Goal: Transaction & Acquisition: Purchase product/service

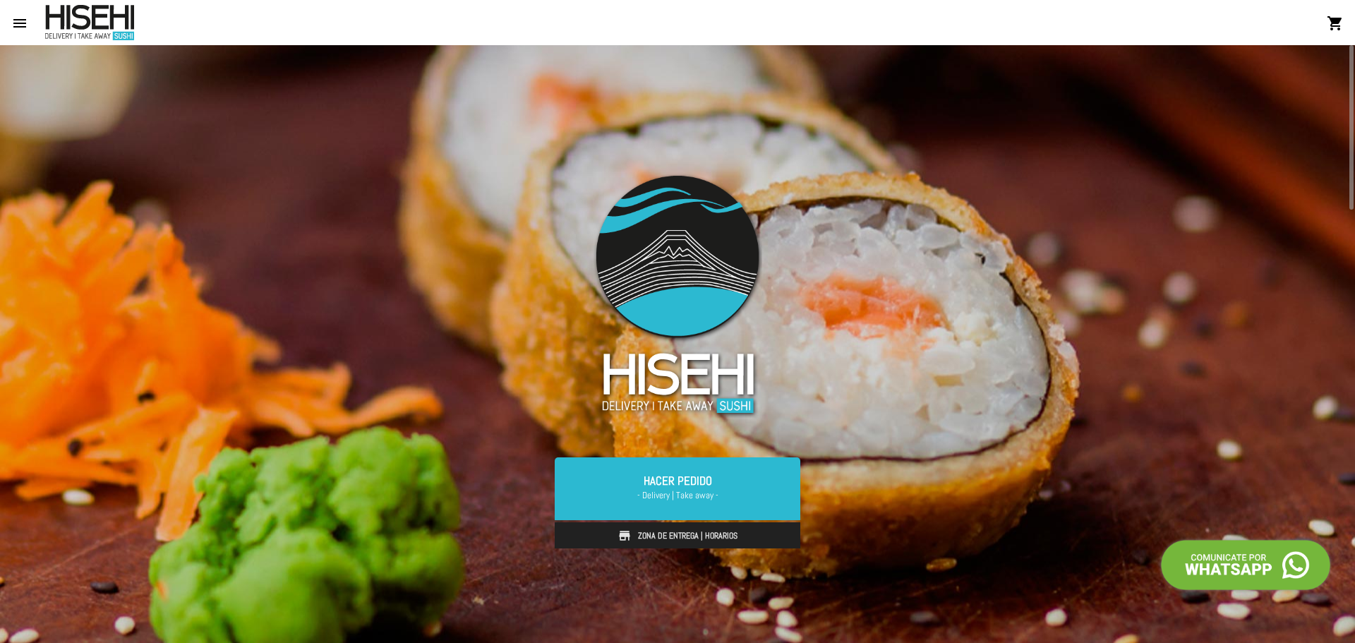
click at [20, 17] on mat-icon "menu" at bounding box center [19, 23] width 17 height 17
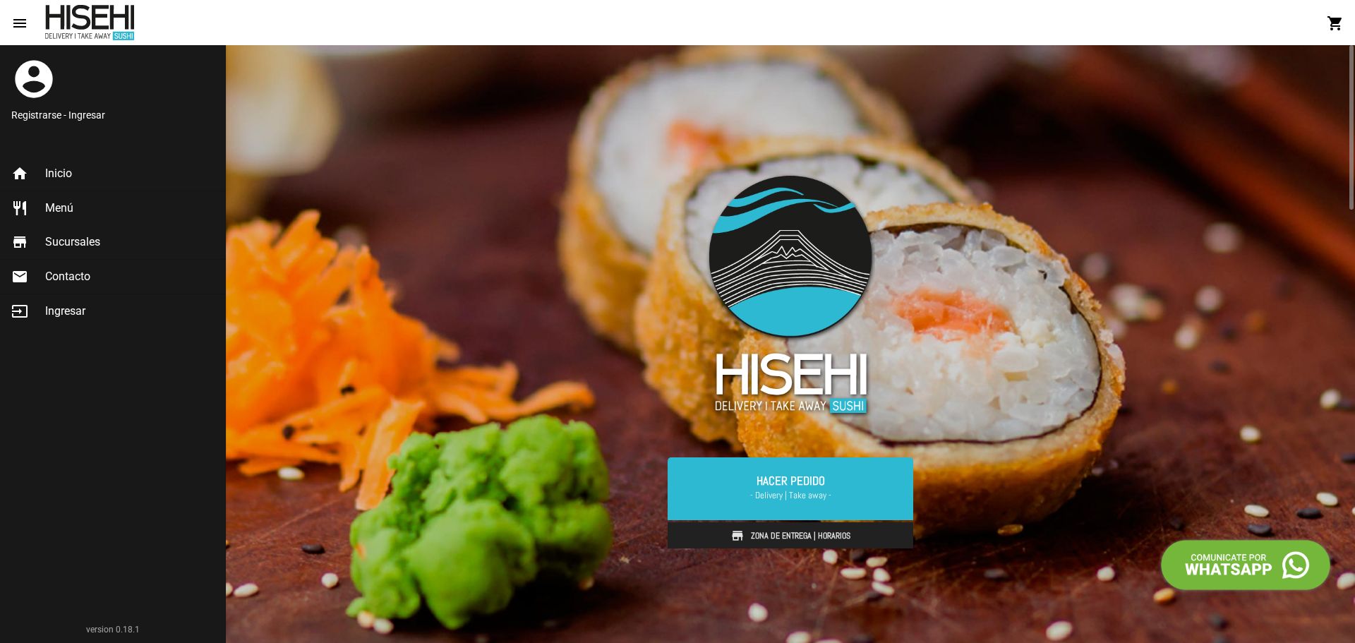
click at [73, 210] on span "Menú" at bounding box center [59, 208] width 28 height 14
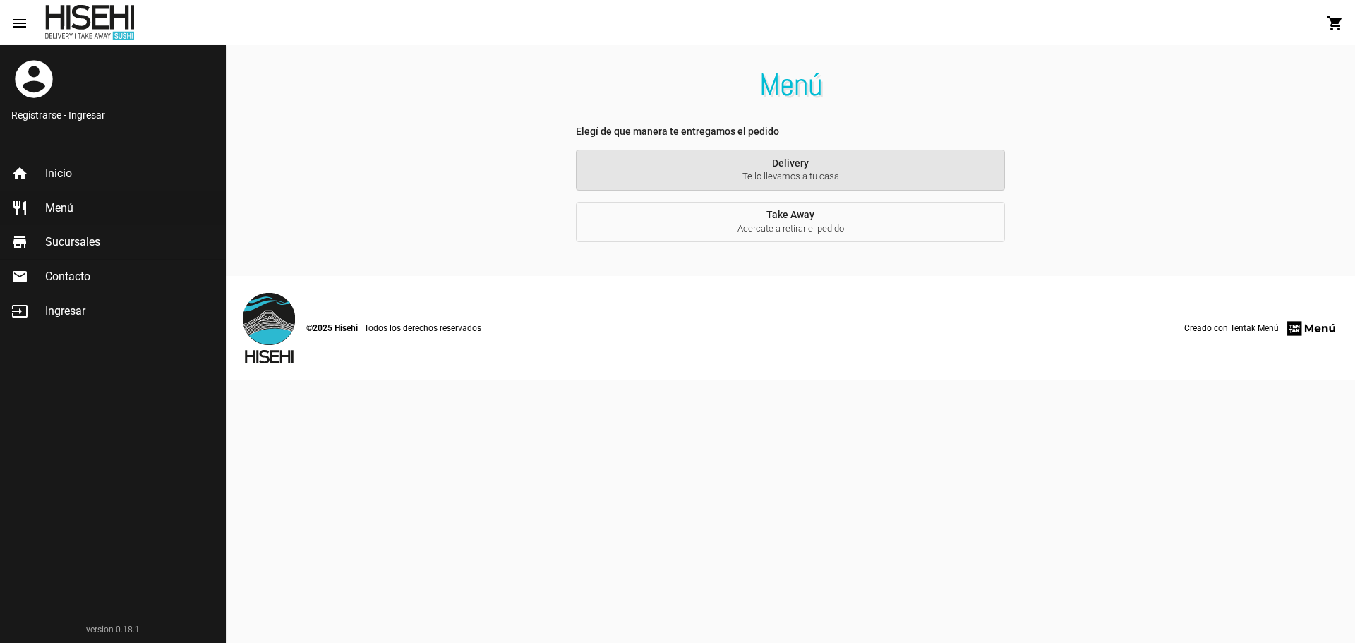
click at [746, 173] on span "Te lo llevamos a tu casa" at bounding box center [790, 176] width 407 height 13
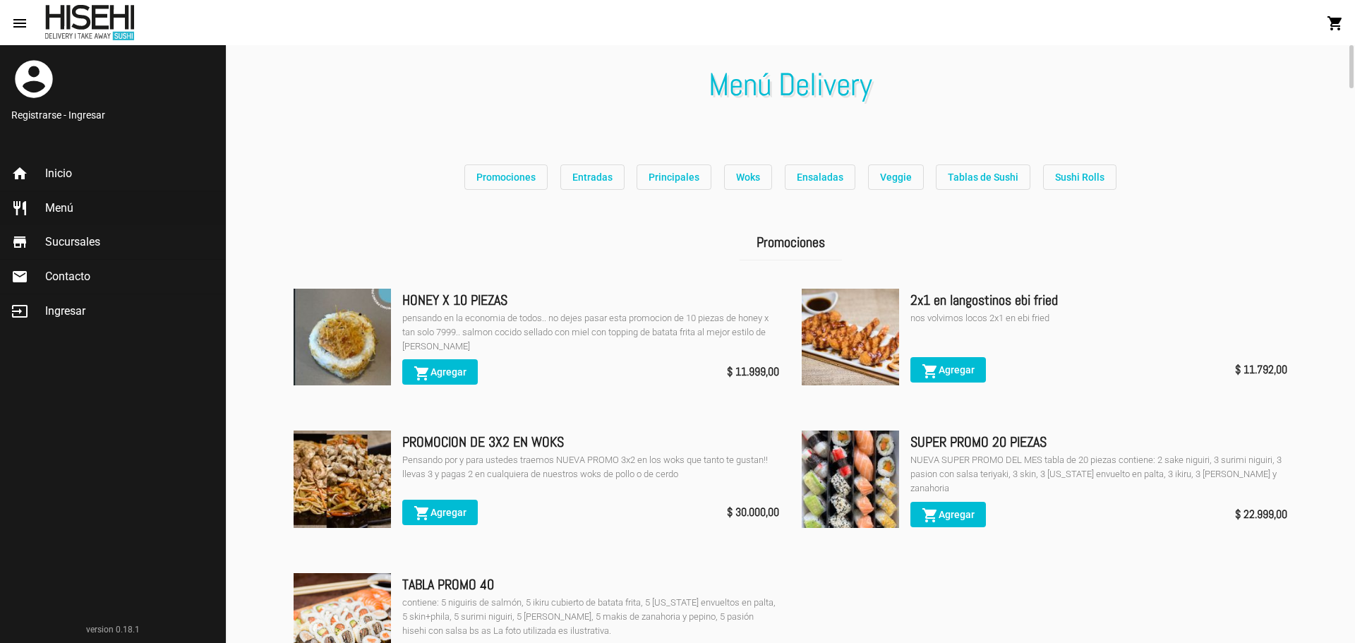
click at [872, 181] on button "Veggie" at bounding box center [896, 176] width 56 height 25
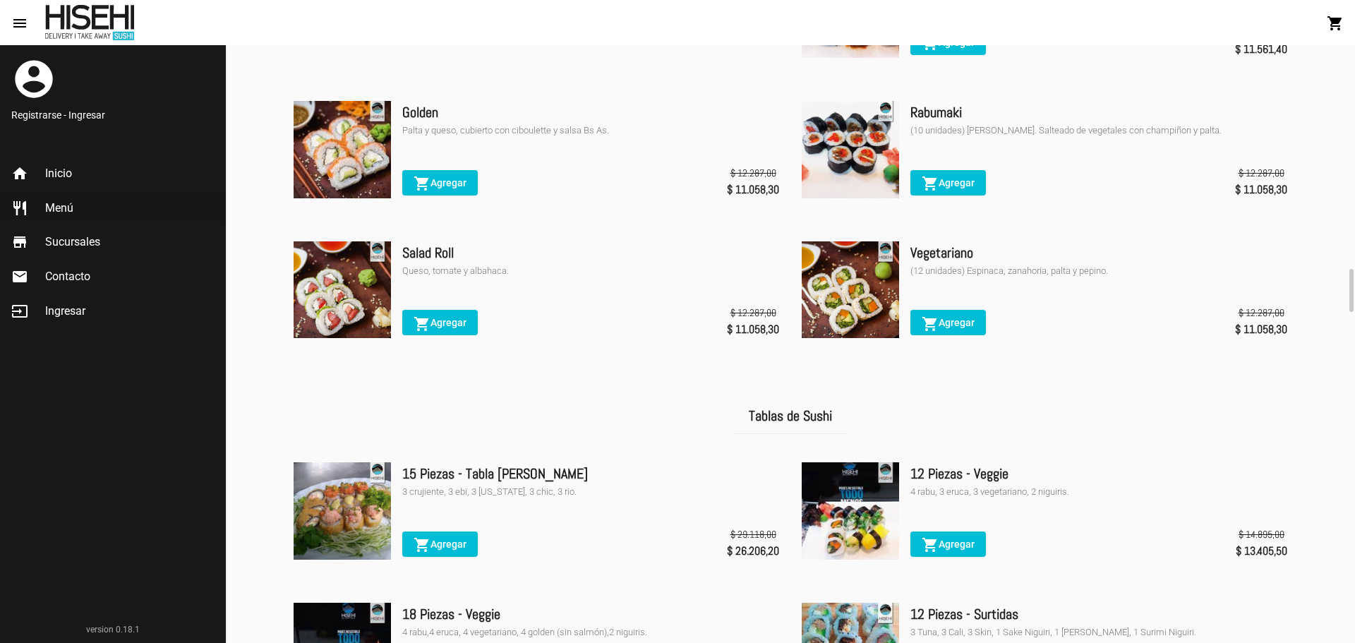
scroll to position [2934, 0]
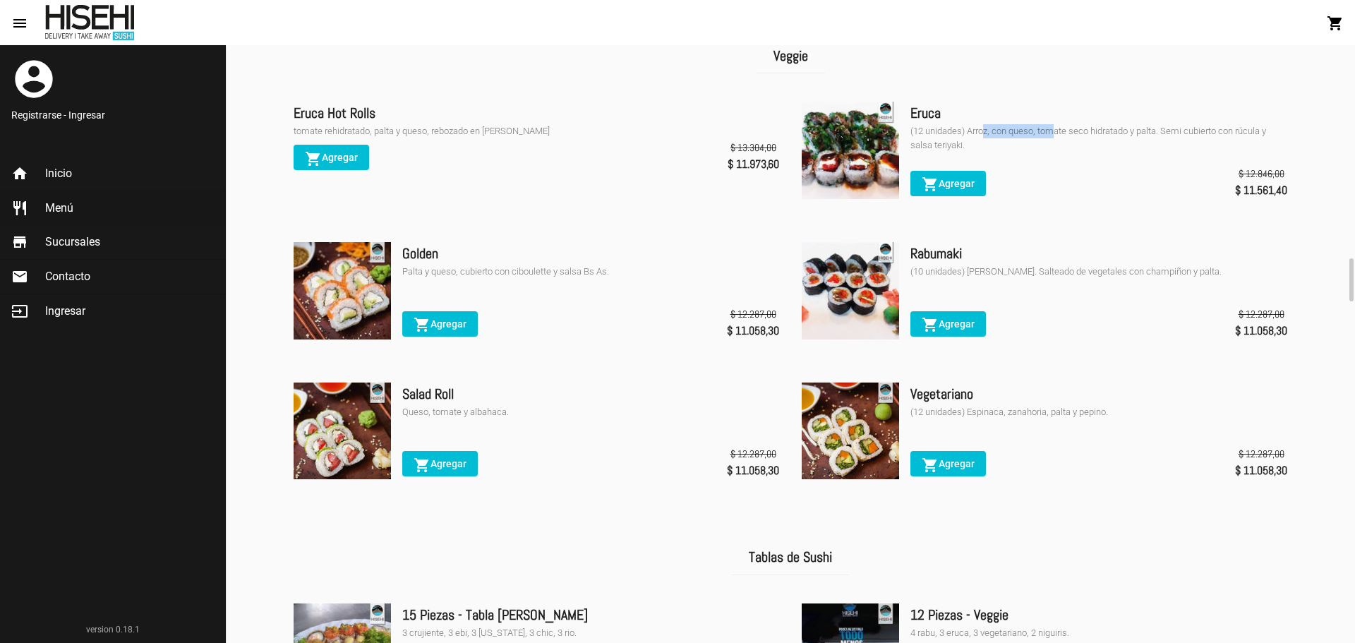
drag, startPoint x: 983, startPoint y: 136, endPoint x: 1051, endPoint y: 140, distance: 68.6
click at [1051, 140] on div "(12 unidades) Arroz, con queso, tomate seco hidratado y palta. Semi cubierto co…" at bounding box center [1099, 138] width 377 height 28
drag, startPoint x: 992, startPoint y: 142, endPoint x: 1070, endPoint y: 135, distance: 78.0
click at [1064, 135] on div "(12 unidades) Arroz, con queso, tomate seco hidratado y palta. Semi cubierto co…" at bounding box center [1099, 138] width 377 height 28
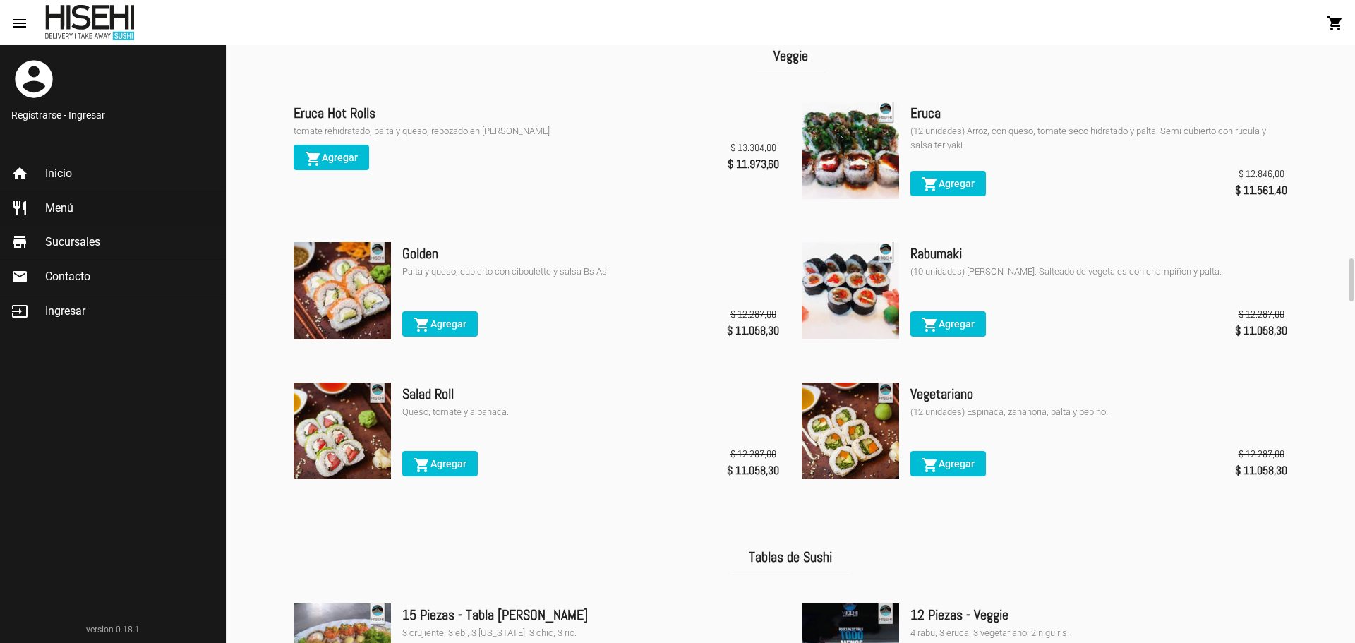
click at [1076, 135] on div "(12 unidades) Arroz, con queso, tomate seco hidratado y palta. Semi cubierto co…" at bounding box center [1099, 138] width 377 height 28
click at [954, 186] on span "shopping_cart Agregar" at bounding box center [948, 183] width 53 height 11
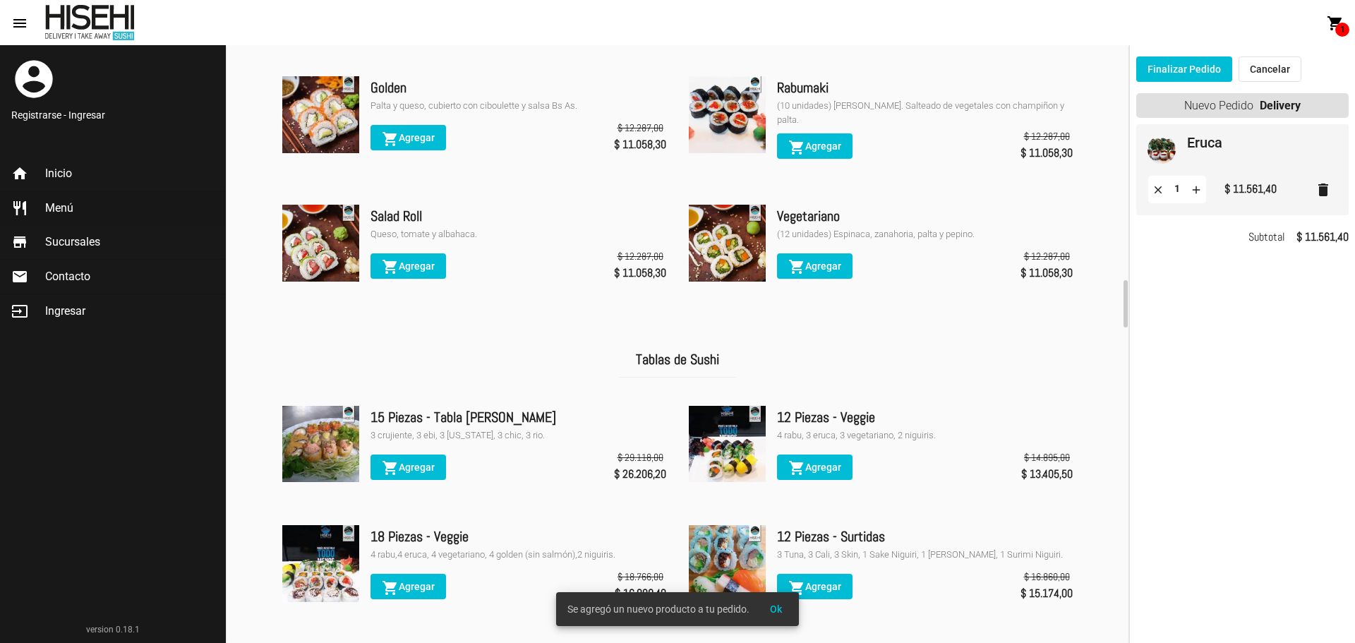
click at [1329, 188] on mat-icon "delete" at bounding box center [1323, 189] width 17 height 17
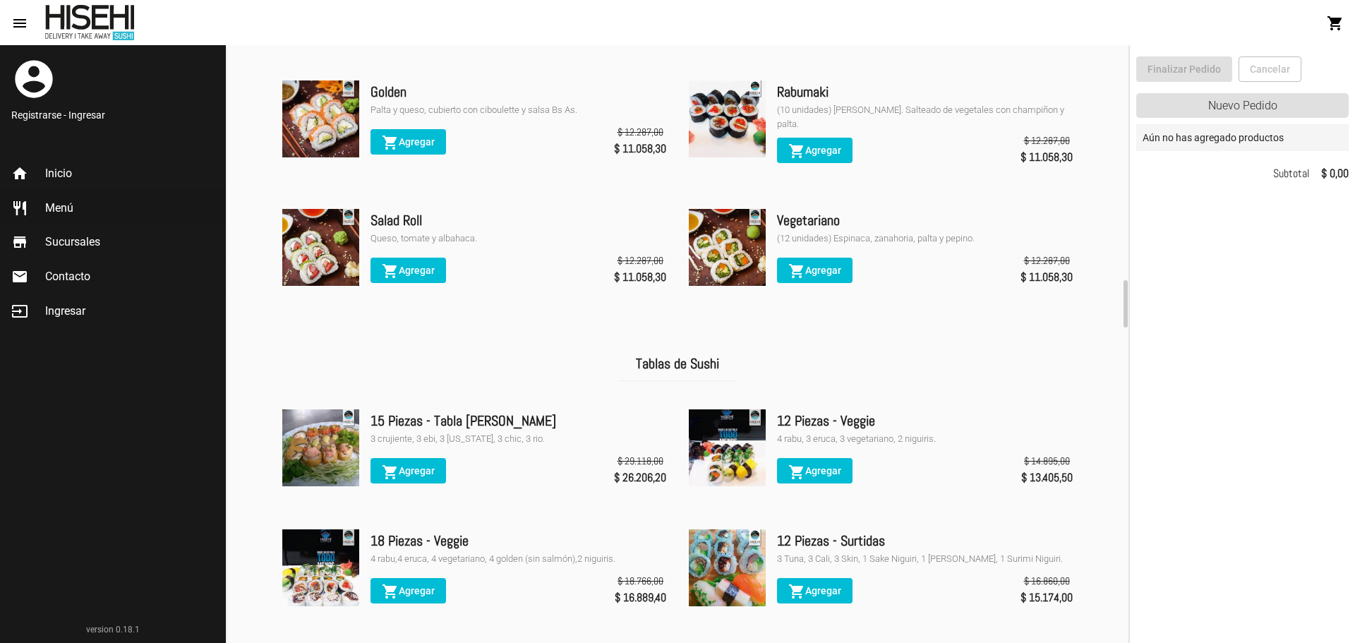
scroll to position [2792, 0]
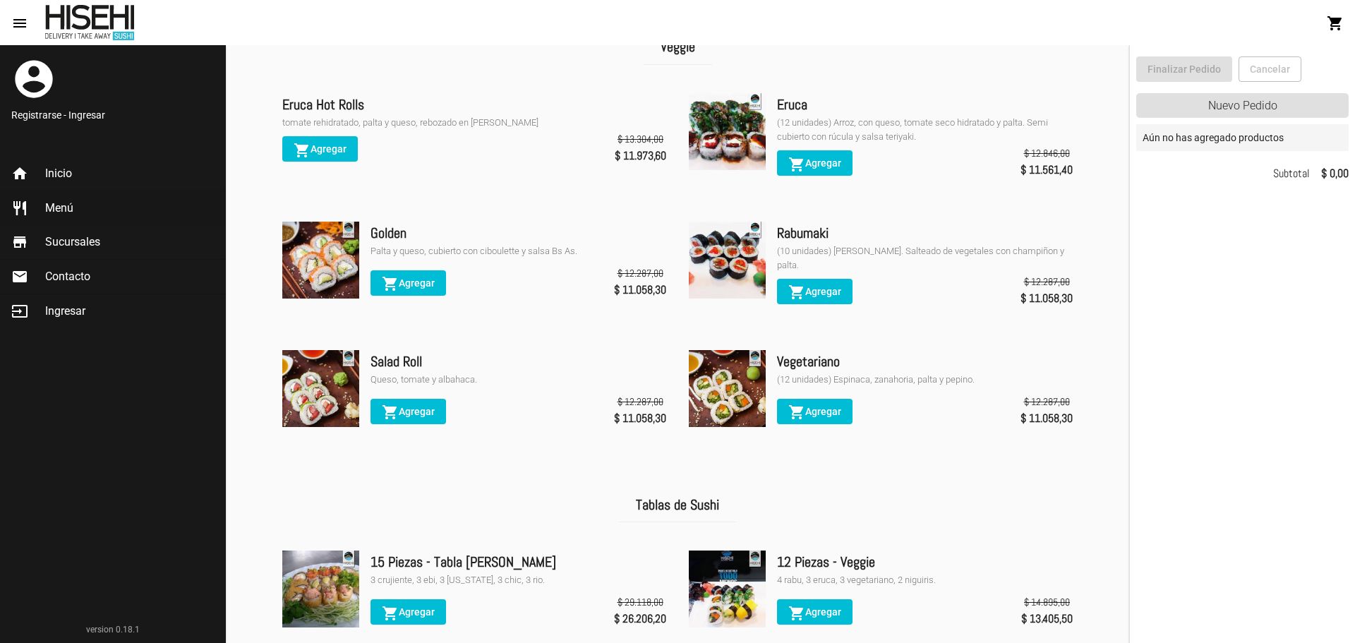
click at [831, 405] on button "shopping_cart Agregar" at bounding box center [815, 411] width 76 height 25
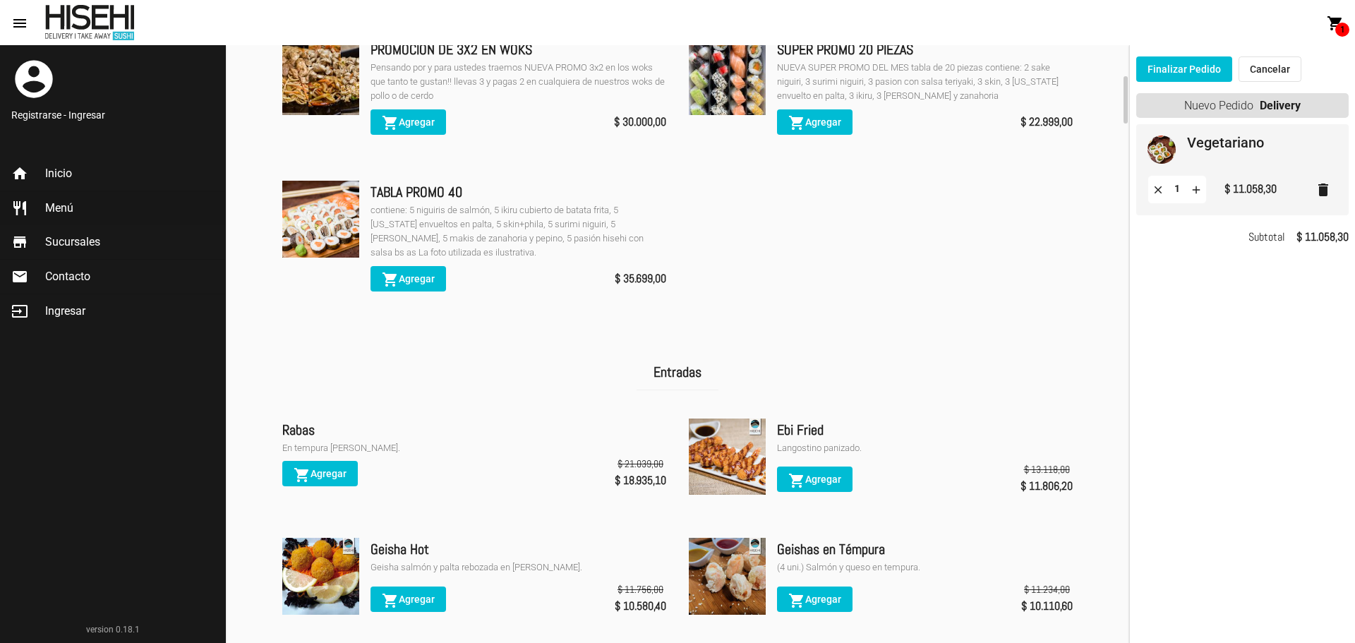
scroll to position [0, 0]
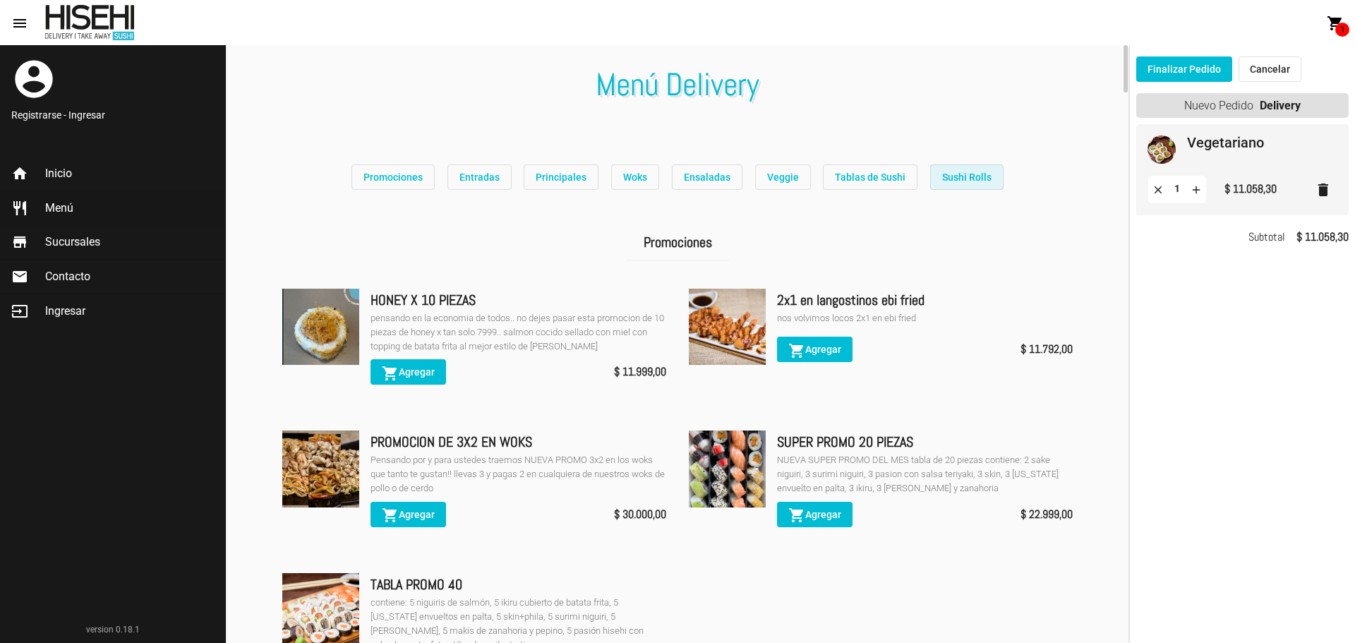
click at [966, 179] on span "Sushi Rolls" at bounding box center [966, 177] width 49 height 11
click at [970, 176] on span "Sushi Rolls" at bounding box center [966, 177] width 49 height 11
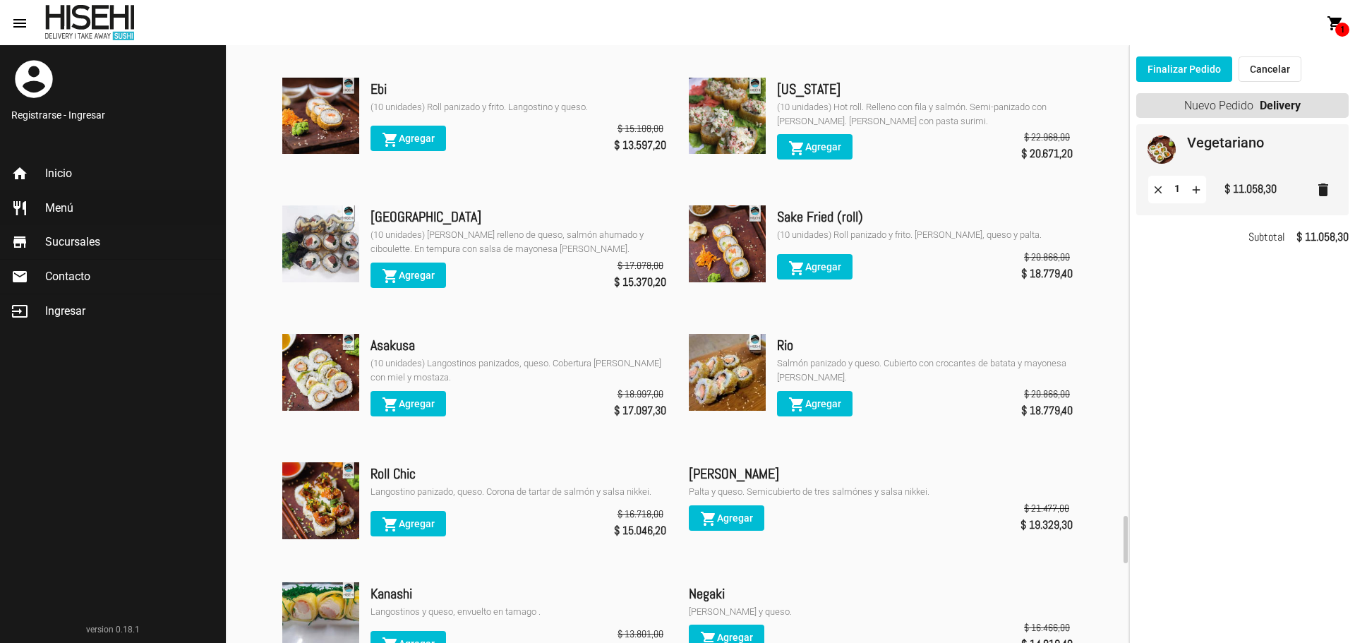
scroll to position [5738, 0]
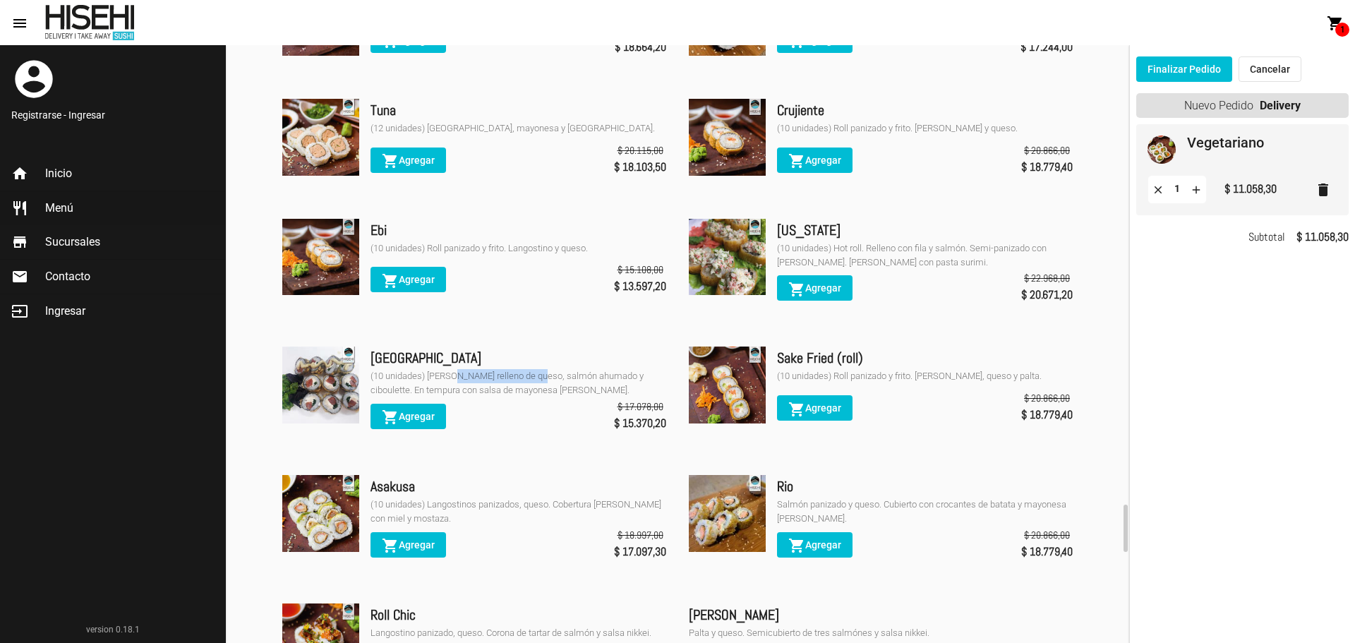
drag, startPoint x: 455, startPoint y: 296, endPoint x: 549, endPoint y: 297, distance: 94.6
click at [549, 369] on div "(10 unidades) [PERSON_NAME] relleno de queso, salmón ahumado y ciboulette. En t…" at bounding box center [519, 383] width 296 height 28
click at [389, 409] on mat-icon "shopping_cart" at bounding box center [390, 417] width 17 height 17
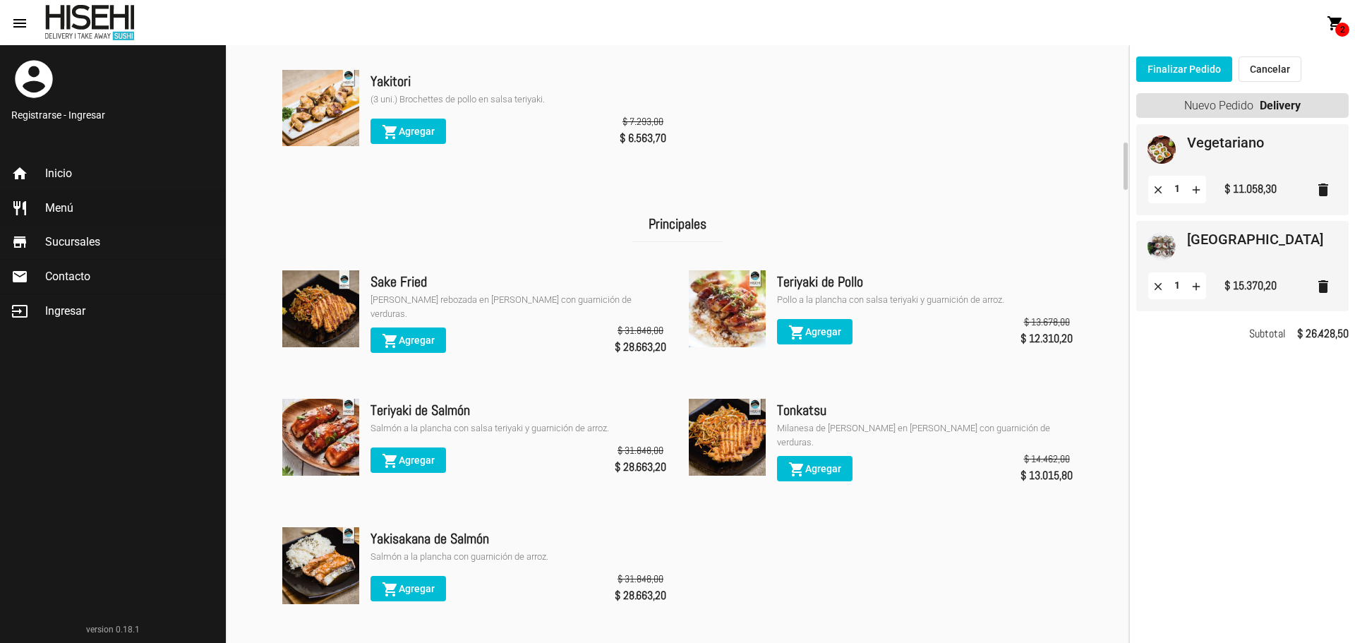
scroll to position [1079, 0]
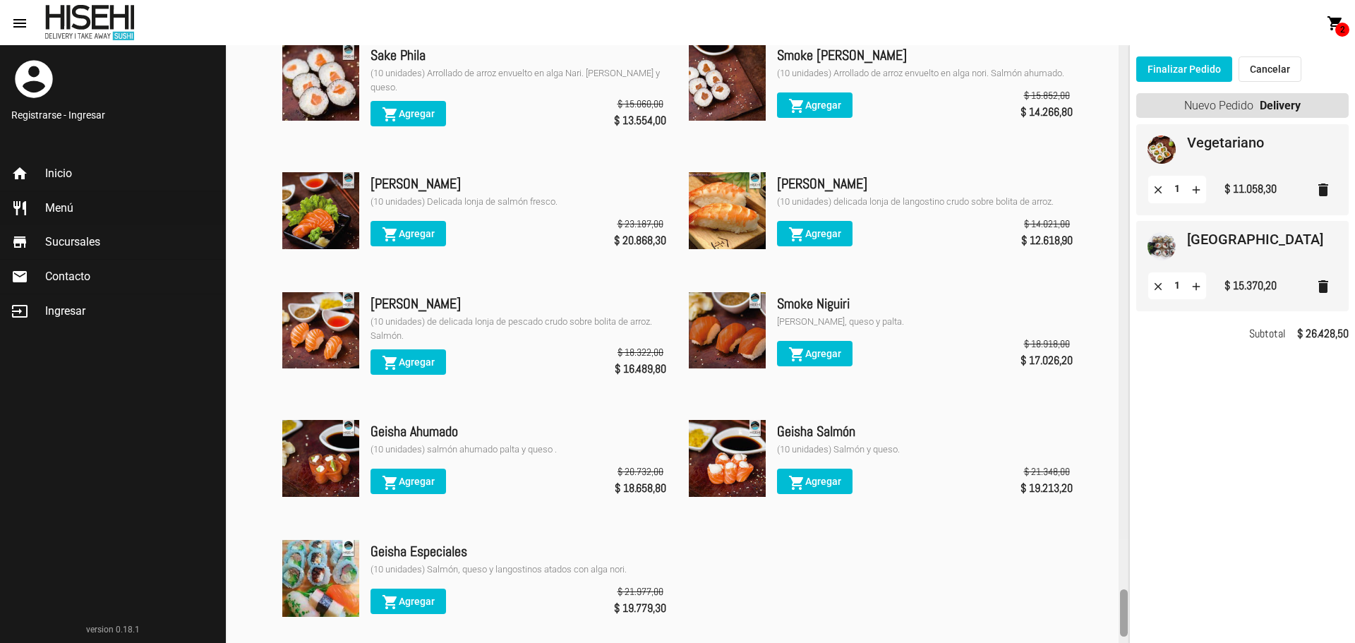
drag, startPoint x: 1127, startPoint y: 151, endPoint x: 1044, endPoint y: 580, distance: 437.0
click at [1068, 604] on div "Menú Delivery Promociones Entradas Principales Woks Ensaladas Veggie Tablas de …" at bounding box center [677, 344] width 903 height 598
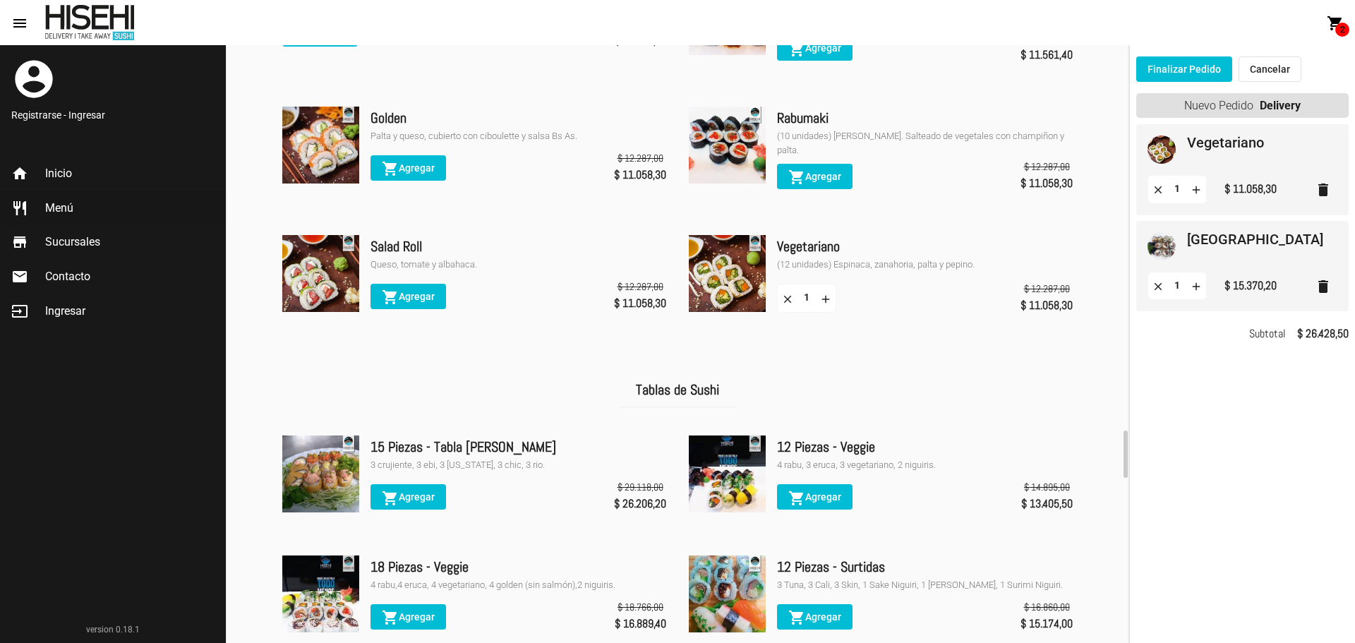
scroll to position [3049, 0]
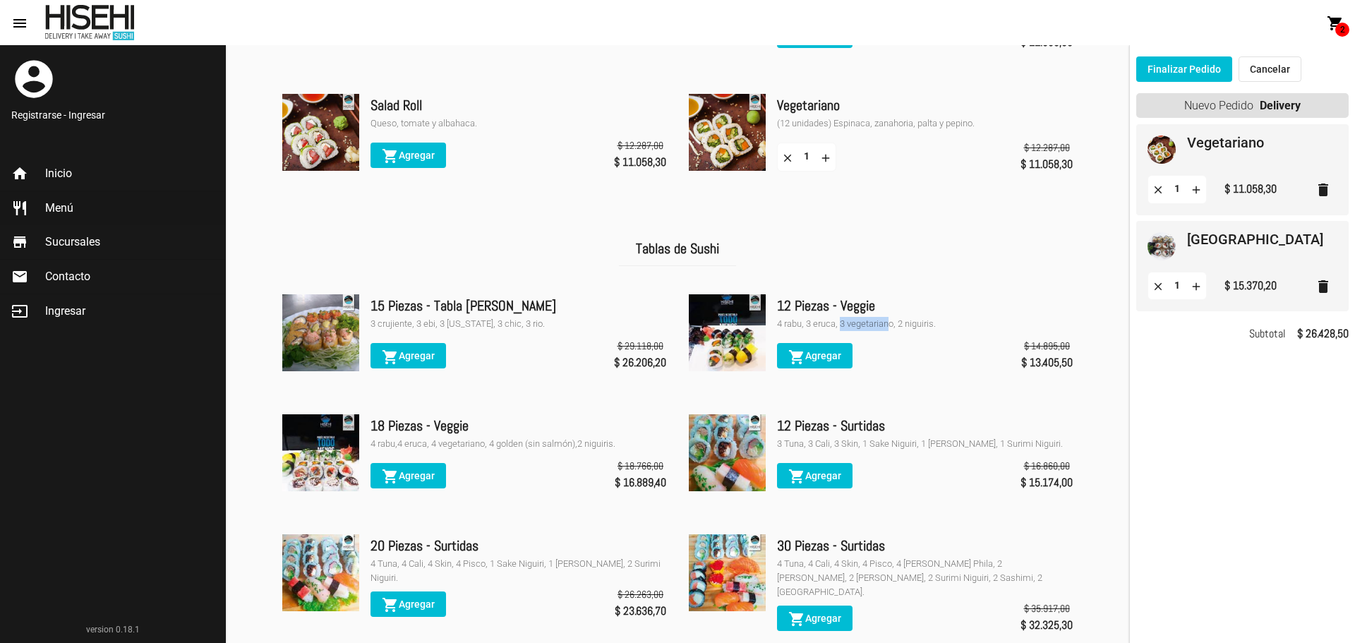
drag, startPoint x: 840, startPoint y: 305, endPoint x: 887, endPoint y: 304, distance: 47.3
click at [887, 317] on div "4 rabu, 3 eruca, 3 vegetariano, 2 niguiris." at bounding box center [925, 324] width 296 height 14
click at [814, 317] on div "4 rabu, 3 eruca, 3 vegetariano, 2 niguiris." at bounding box center [925, 324] width 296 height 14
drag, startPoint x: 794, startPoint y: 310, endPoint x: 923, endPoint y: 302, distance: 128.7
click at [887, 317] on div "4 rabu, 3 eruca, 3 vegetariano, 2 niguiris." at bounding box center [925, 324] width 296 height 14
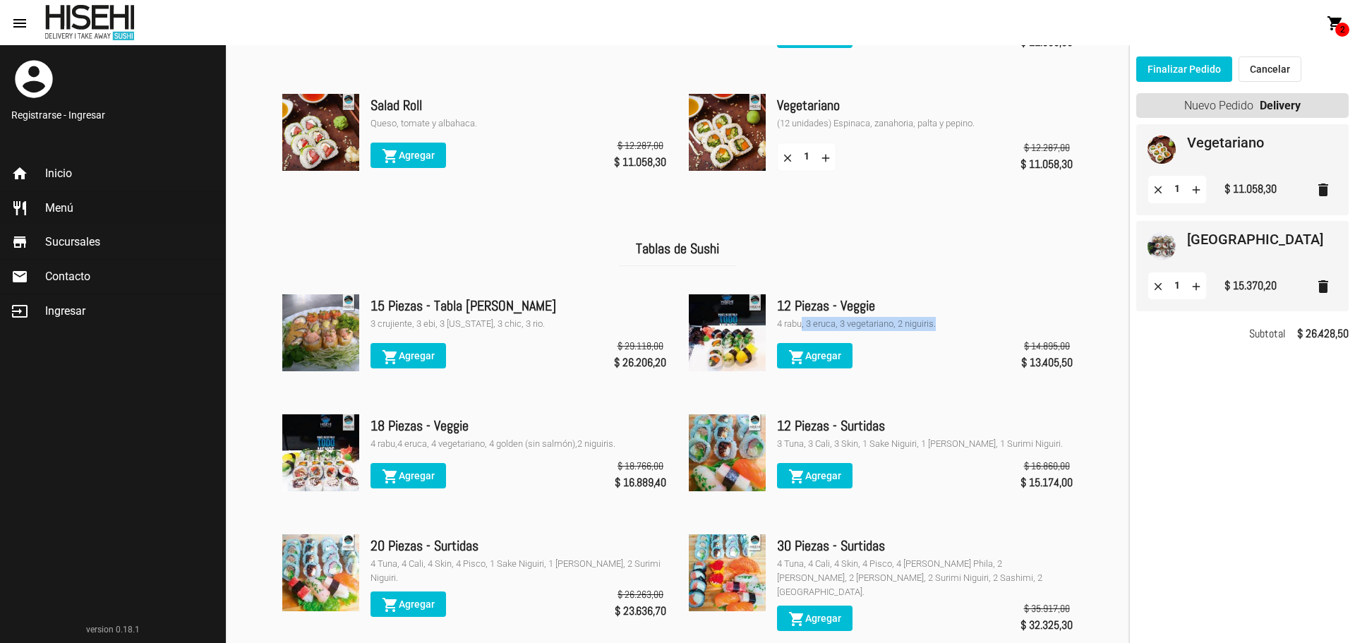
drag, startPoint x: 951, startPoint y: 306, endPoint x: 801, endPoint y: 310, distance: 150.4
click at [801, 317] on div "4 rabu, 3 eruca, 3 vegetariano, 2 niguiris." at bounding box center [925, 324] width 296 height 14
drag, startPoint x: 910, startPoint y: 304, endPoint x: 812, endPoint y: 307, distance: 98.2
click at [812, 317] on div "4 rabu, 3 eruca, 3 vegetariano, 2 niguiris." at bounding box center [925, 324] width 296 height 14
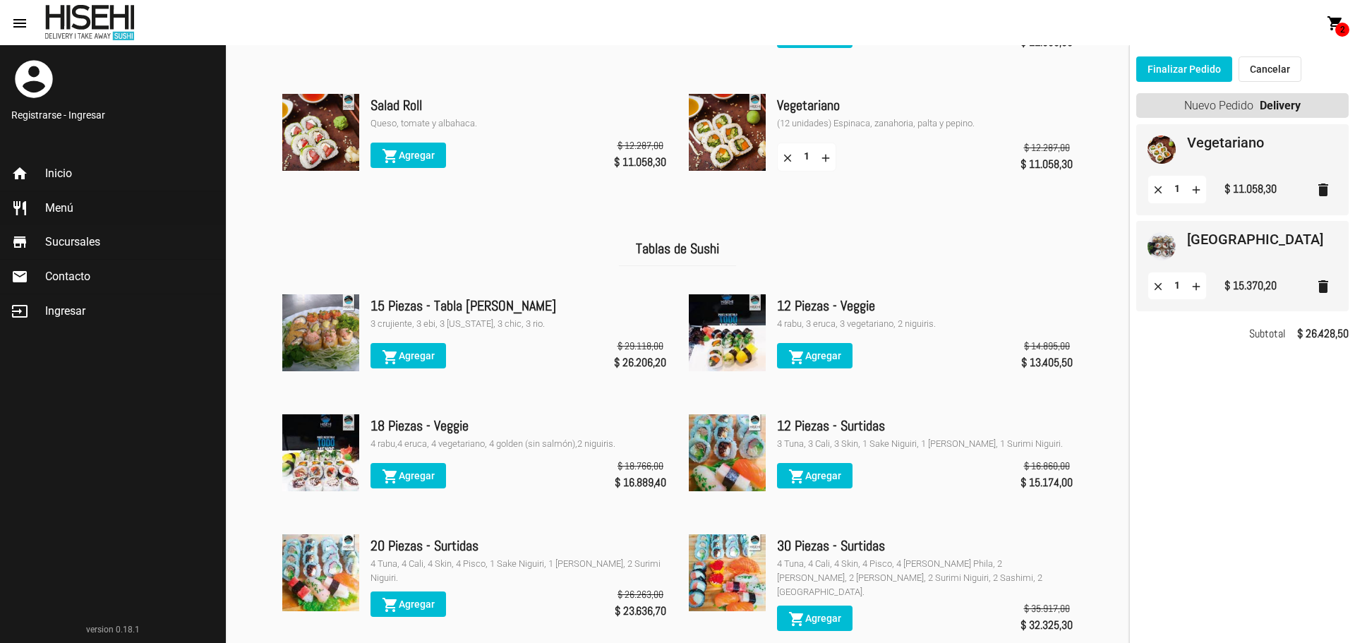
click at [884, 294] on div "12 Piezas - Veggie" at bounding box center [925, 305] width 296 height 23
click at [398, 468] on mat-icon "shopping_cart" at bounding box center [390, 476] width 17 height 17
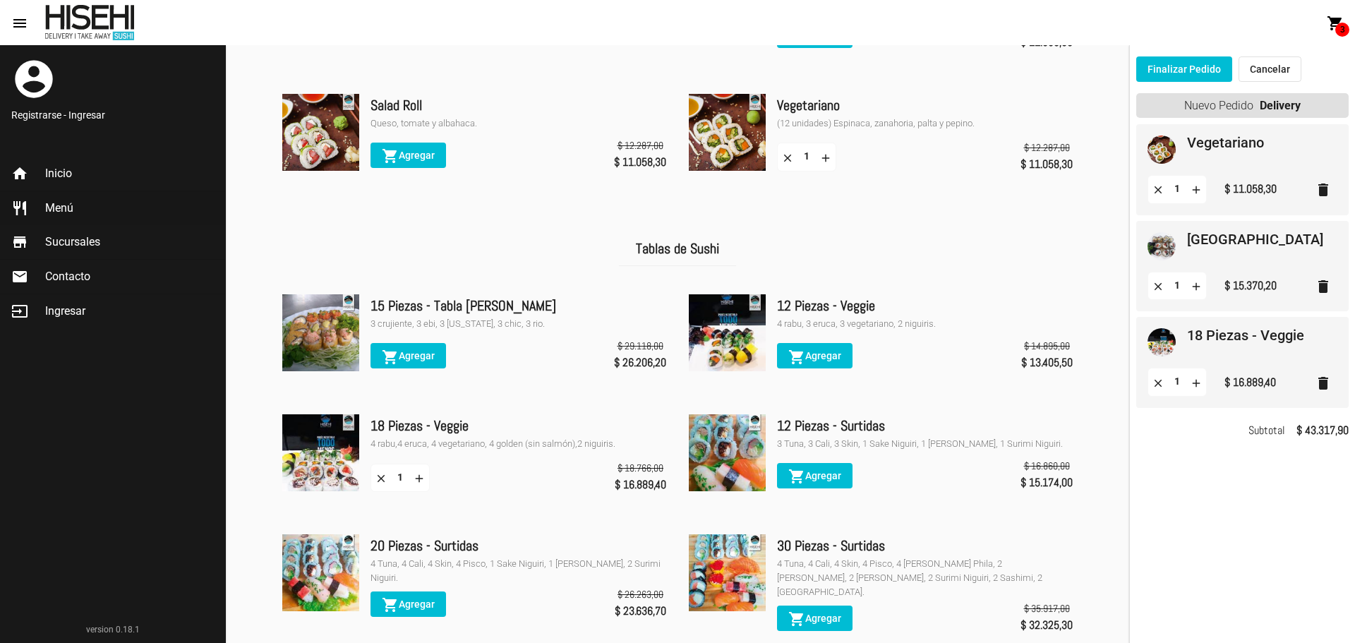
click at [1325, 191] on mat-icon "delete" at bounding box center [1323, 189] width 17 height 17
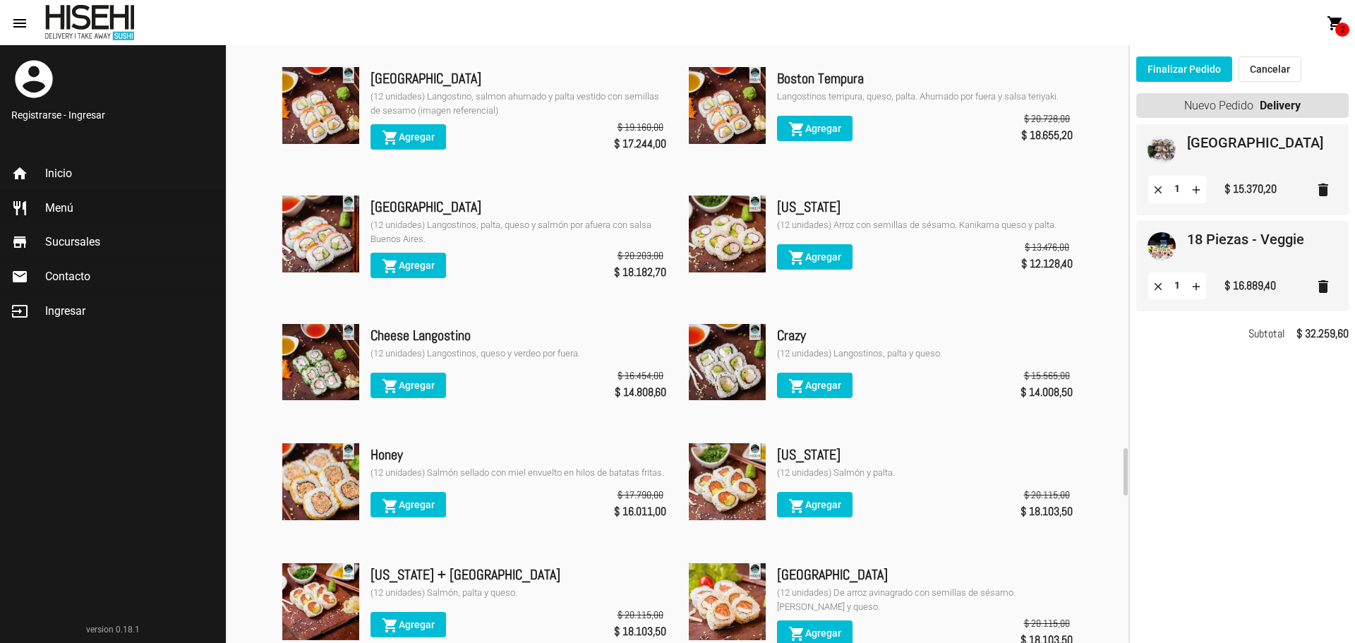
scroll to position [5307, 0]
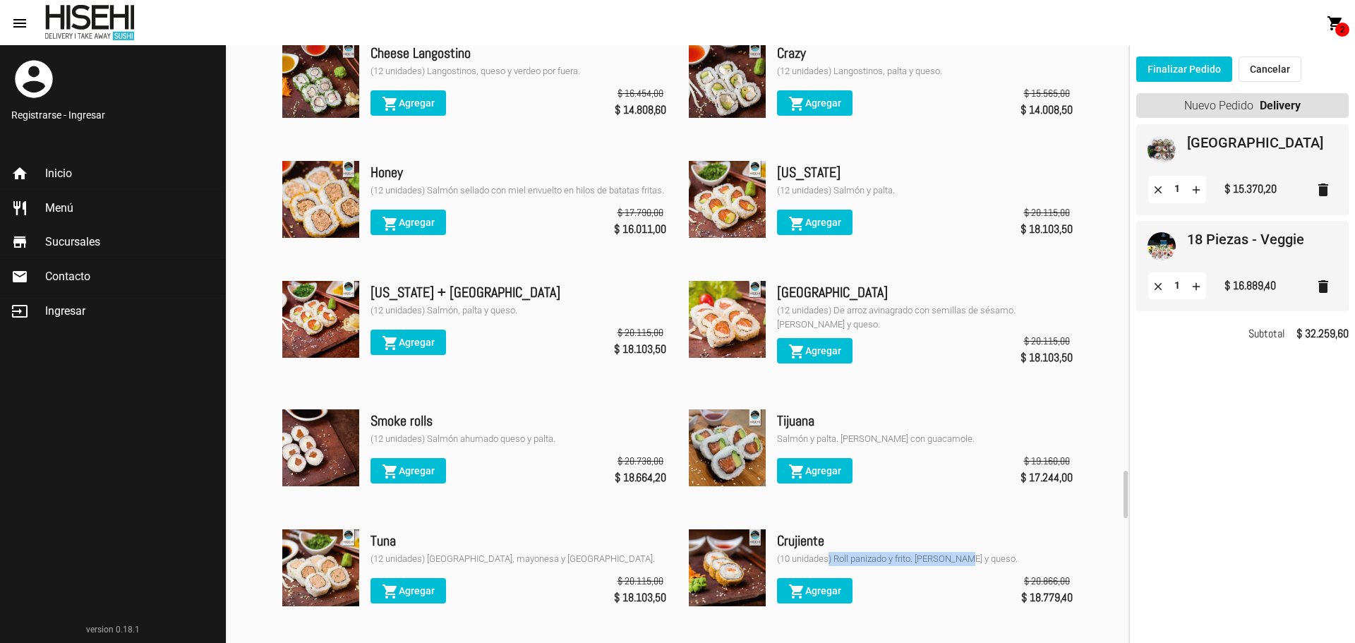
drag, startPoint x: 829, startPoint y: 485, endPoint x: 987, endPoint y: 478, distance: 157.6
click at [980, 552] on div "(10 unidades) Roll panizado y frito. [PERSON_NAME] y queso." at bounding box center [925, 559] width 296 height 14
click at [997, 552] on div "(10 unidades) Roll panizado y frito. [PERSON_NAME] y queso." at bounding box center [925, 559] width 296 height 14
drag, startPoint x: 991, startPoint y: 482, endPoint x: 851, endPoint y: 482, distance: 140.5
click at [851, 552] on div "(10 unidades) Roll panizado y frito. [PERSON_NAME] y queso." at bounding box center [925, 559] width 296 height 14
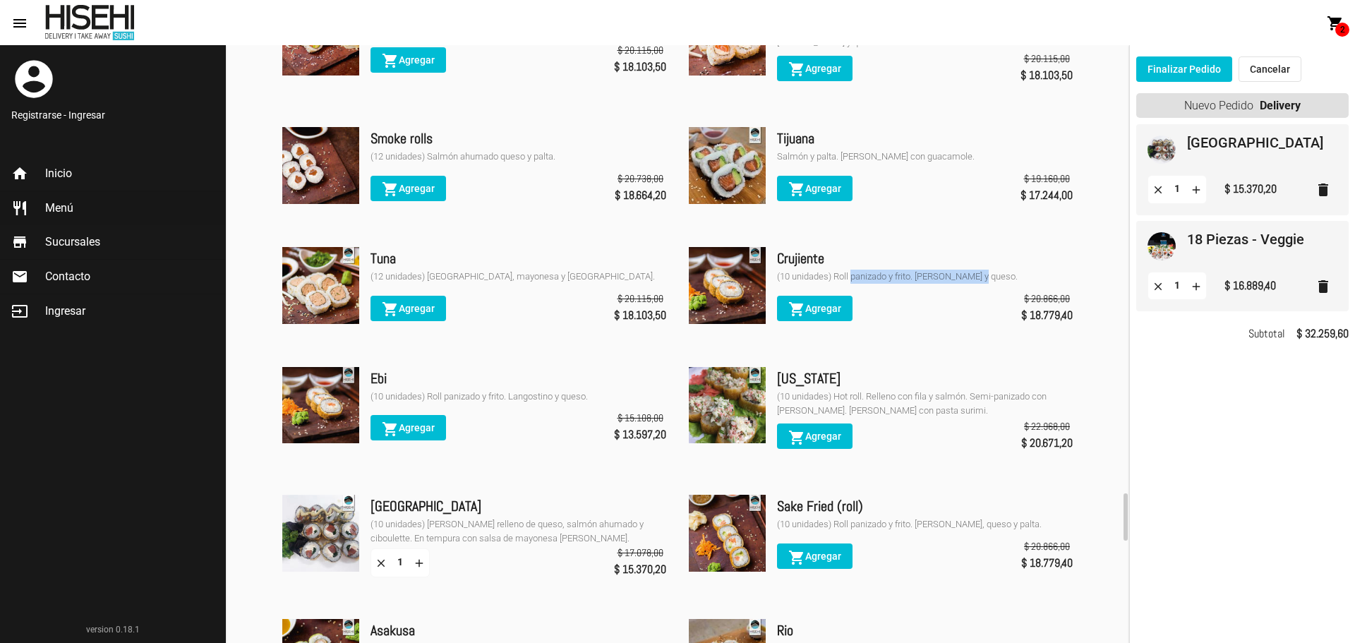
scroll to position [5731, 0]
